Goal: Transaction & Acquisition: Subscribe to service/newsletter

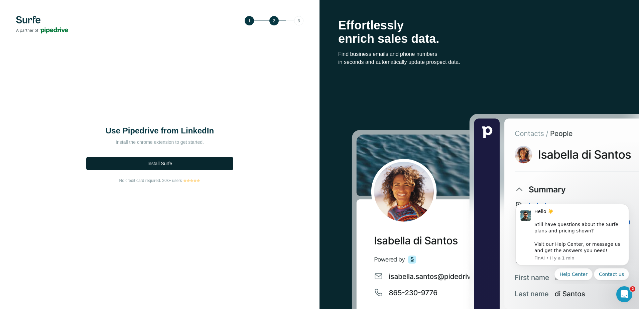
click at [190, 162] on button "Install Surfe" at bounding box center [159, 163] width 147 height 13
